Goal: Find specific page/section: Find specific page/section

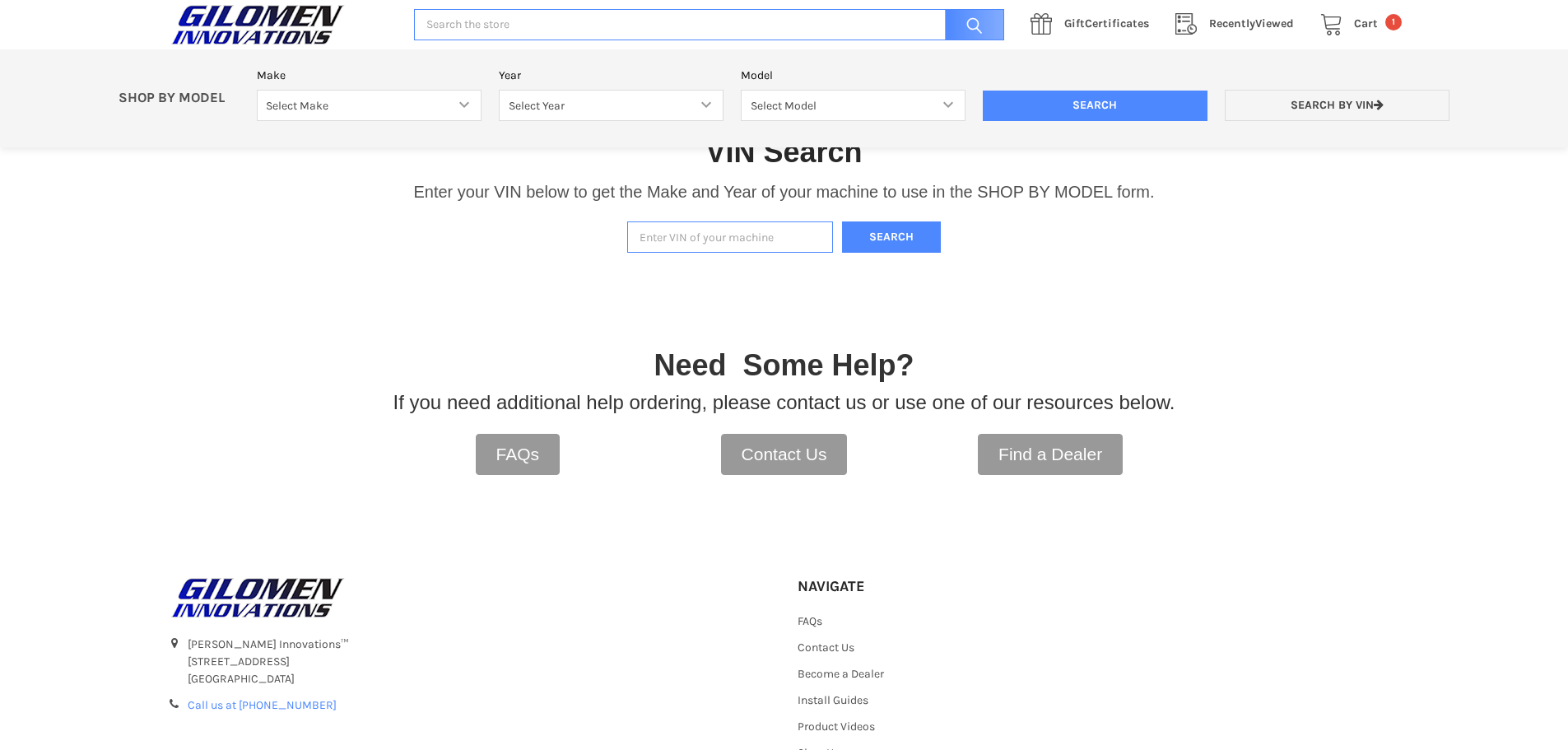
click at [691, 239] on input "Enter VIN of your machine" at bounding box center [730, 237] width 206 height 32
paste input "[US_VEHICLE_IDENTIFICATION_NUMBER]"
type input "[US_VEHICLE_IDENTIFICATION_NUMBER]"
click at [904, 232] on button "Search" at bounding box center [891, 237] width 99 height 32
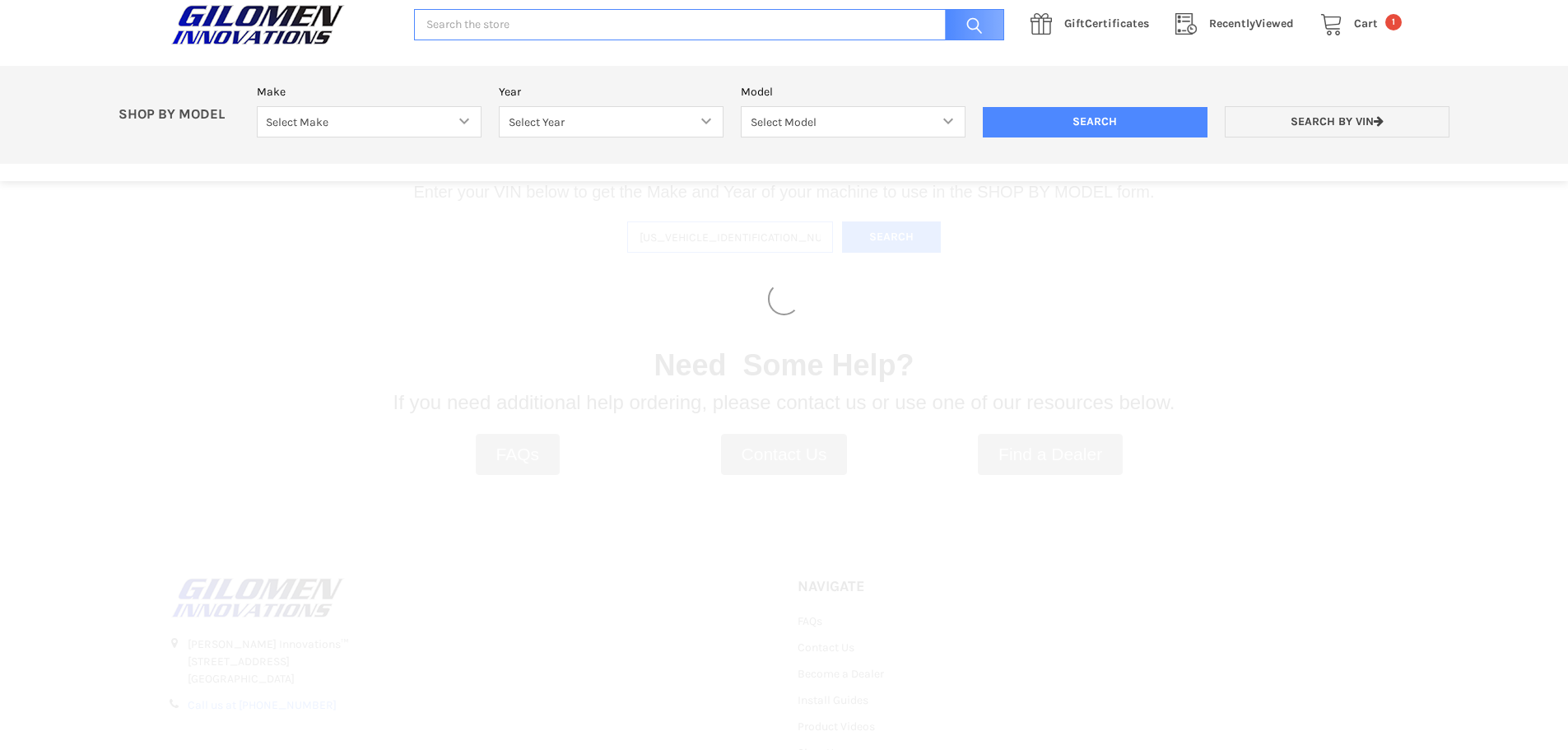
select select "353"
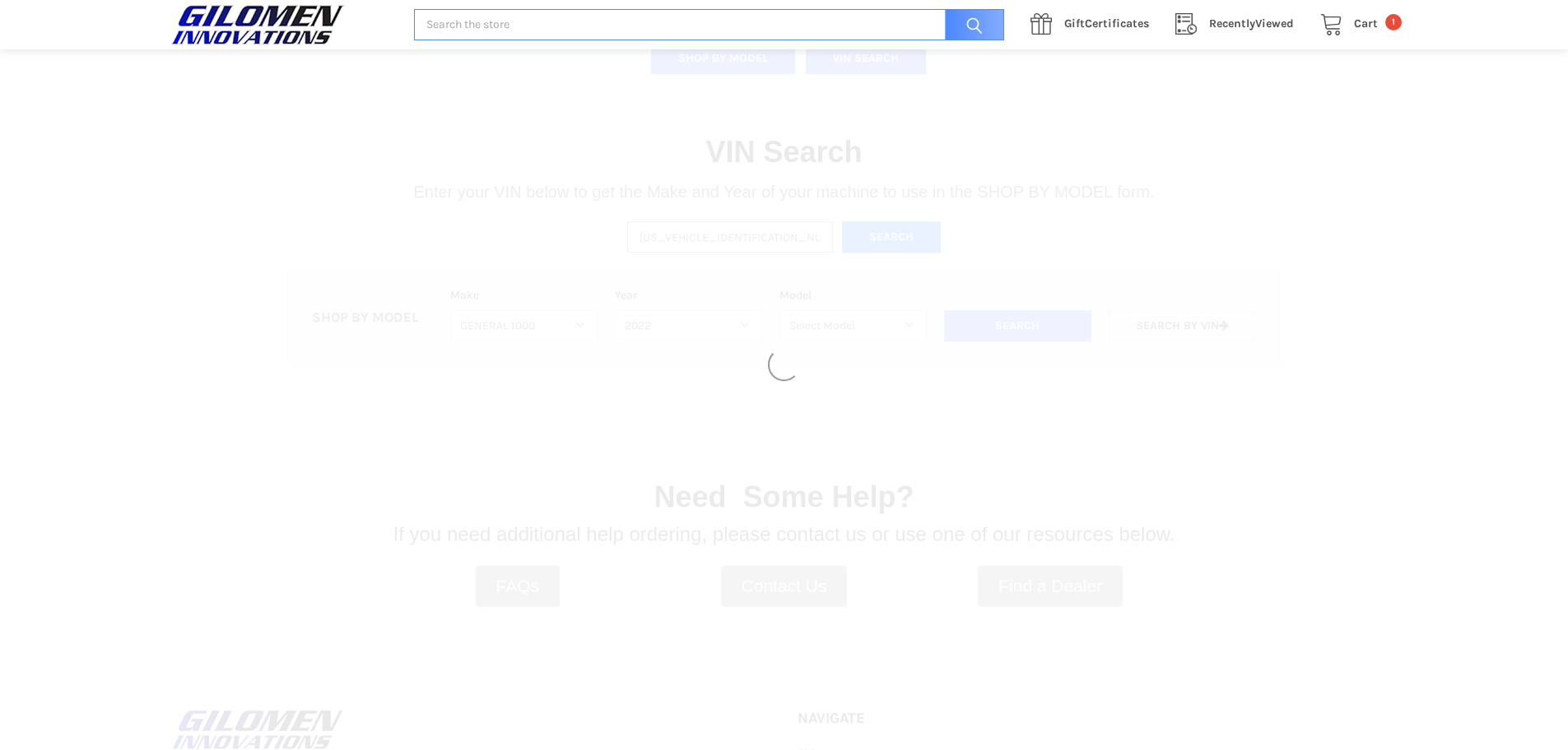
select select "527"
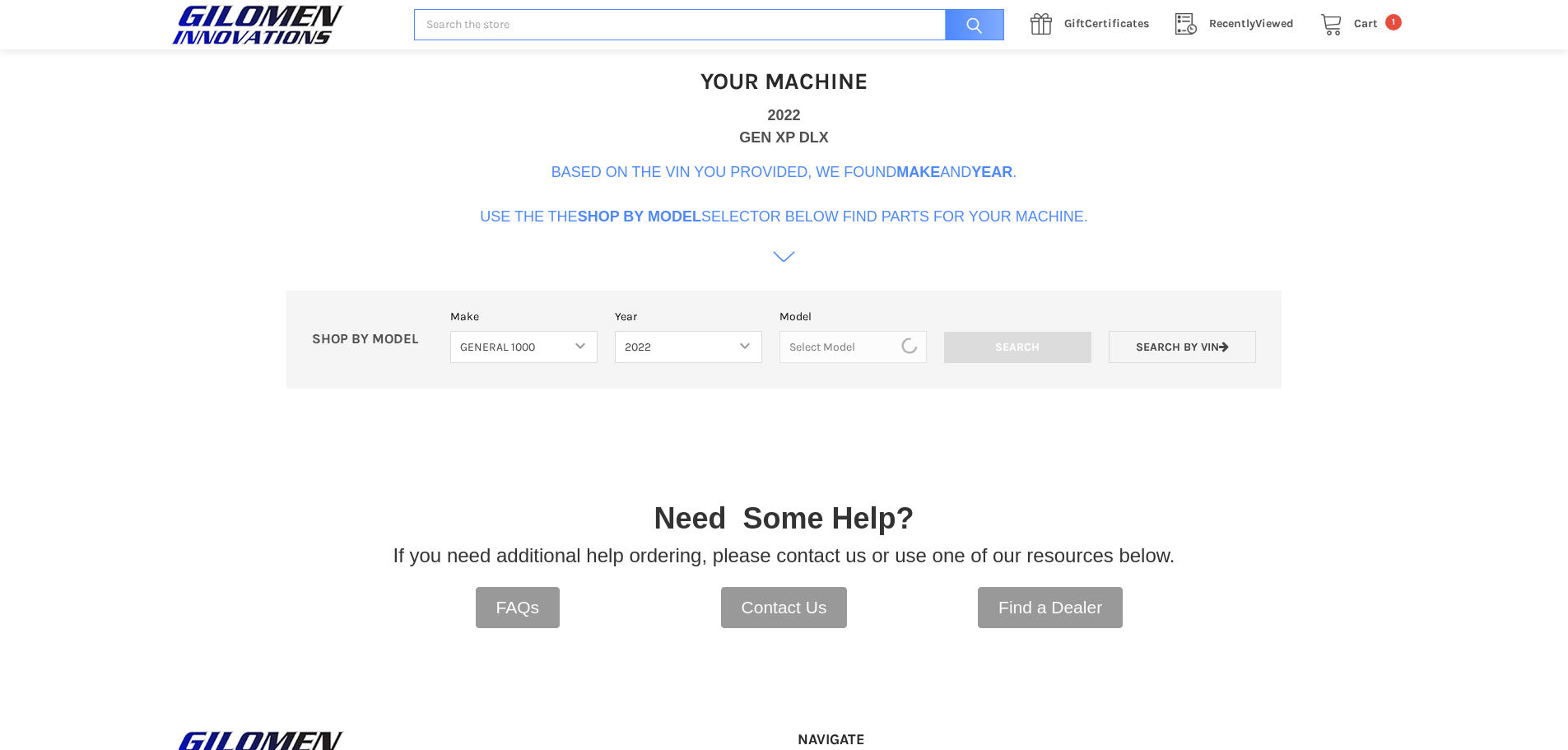
scroll to position [504, 0]
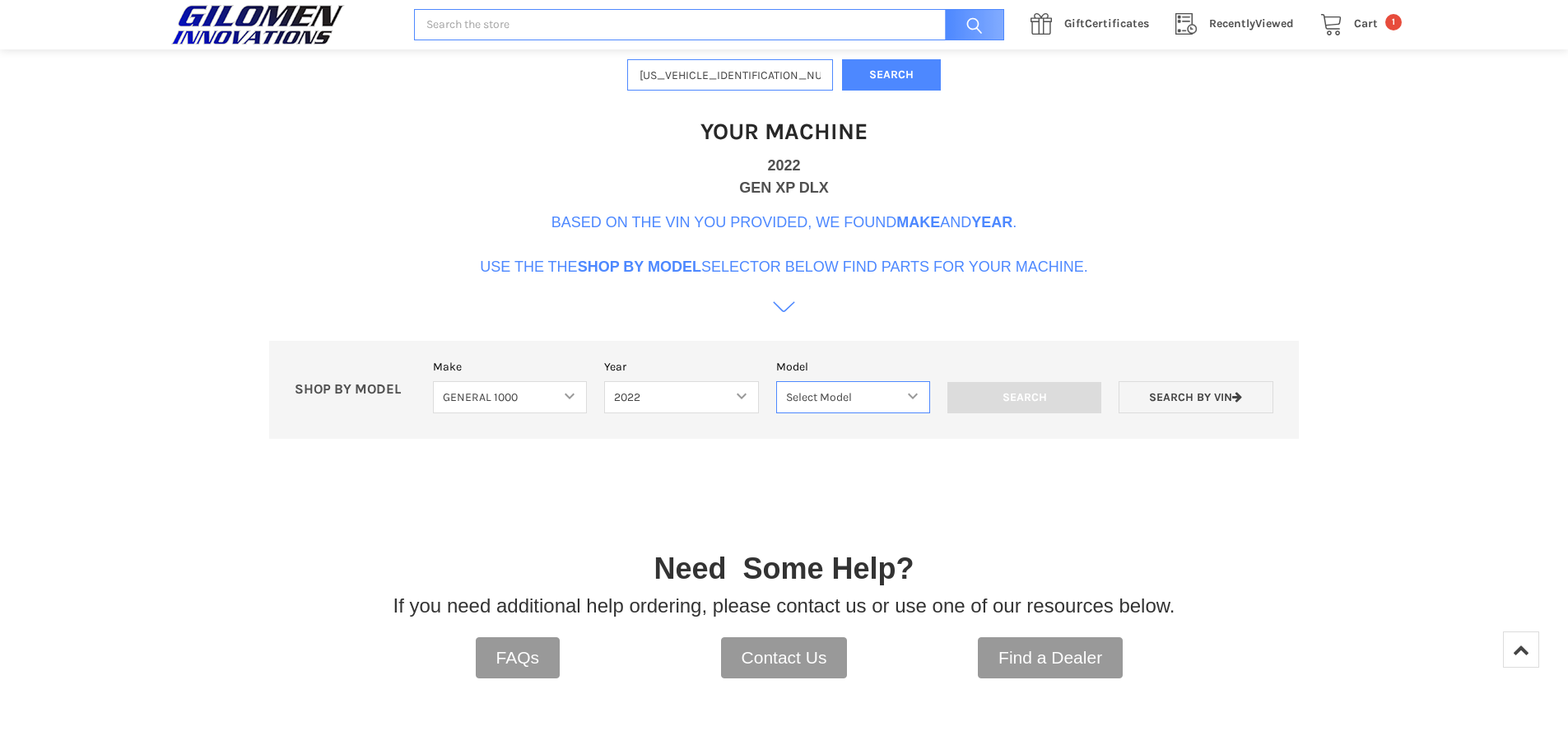
click at [886, 398] on select "Select Model GENERAL 1000 GENERAL 1000 4 GENERAL 1000 XP GENERAL 1000 XP 4" at bounding box center [853, 396] width 154 height 32
select select "530"
click at [776, 381] on select "Select Model GENERAL 1000 GENERAL 1000 4 GENERAL 1000 XP GENERAL 1000 XP 4" at bounding box center [853, 396] width 154 height 32
click at [1023, 399] on input "Search" at bounding box center [1024, 397] width 154 height 31
